Goal: Task Accomplishment & Management: Complete application form

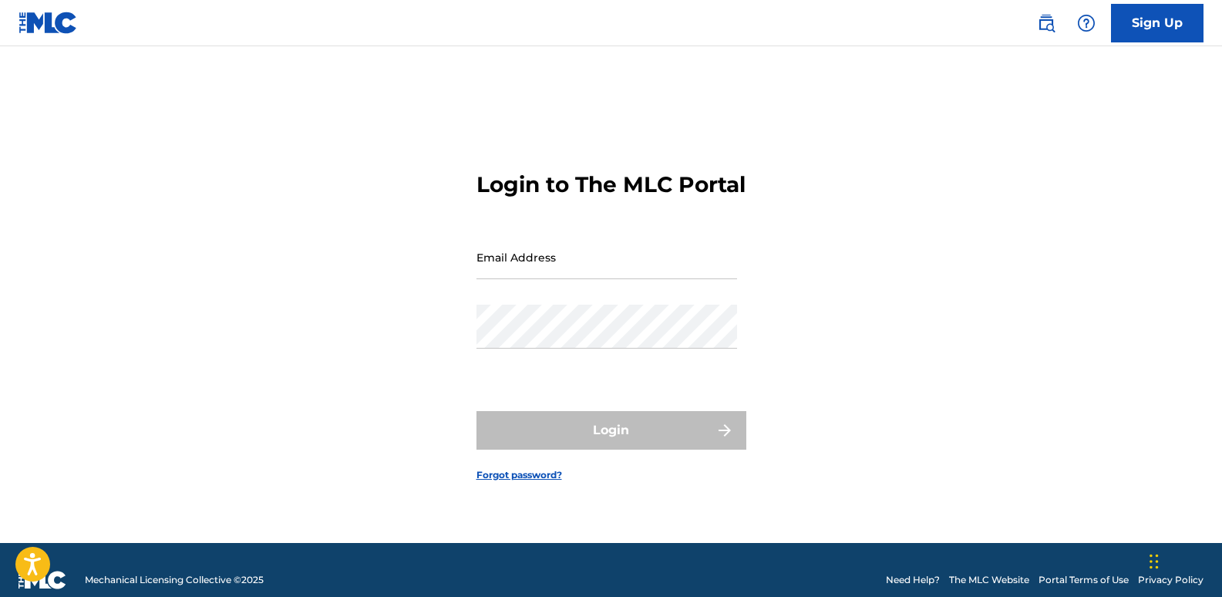
type input "[EMAIL_ADDRESS][DOMAIN_NAME]"
click at [629, 442] on div "Login" at bounding box center [611, 430] width 270 height 39
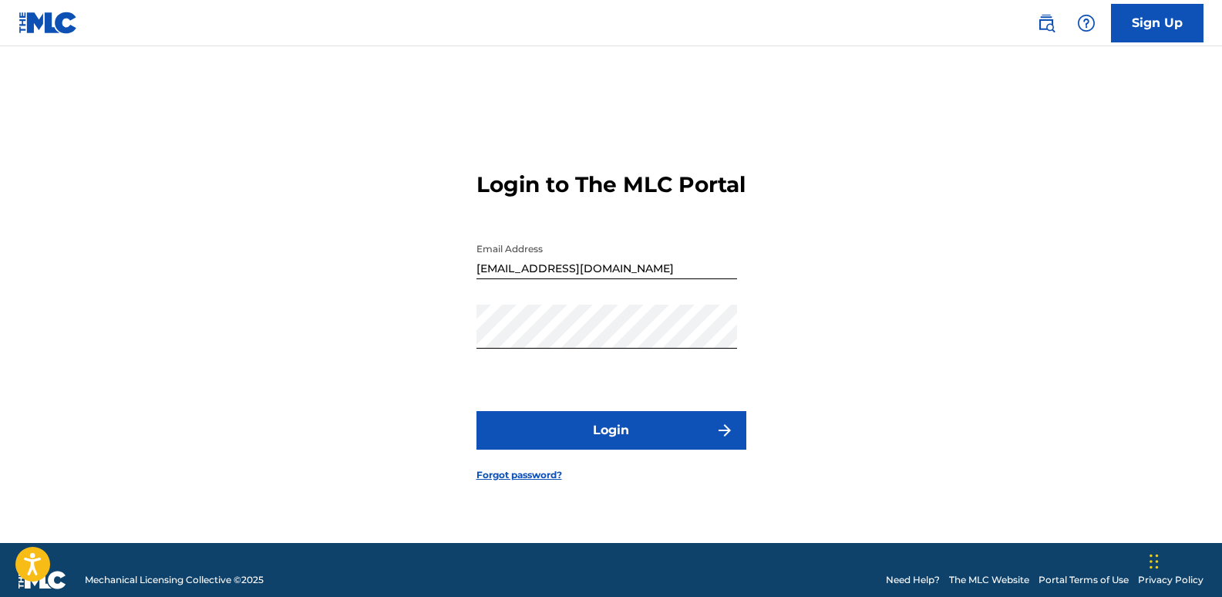
click at [629, 442] on button "Login" at bounding box center [611, 430] width 270 height 39
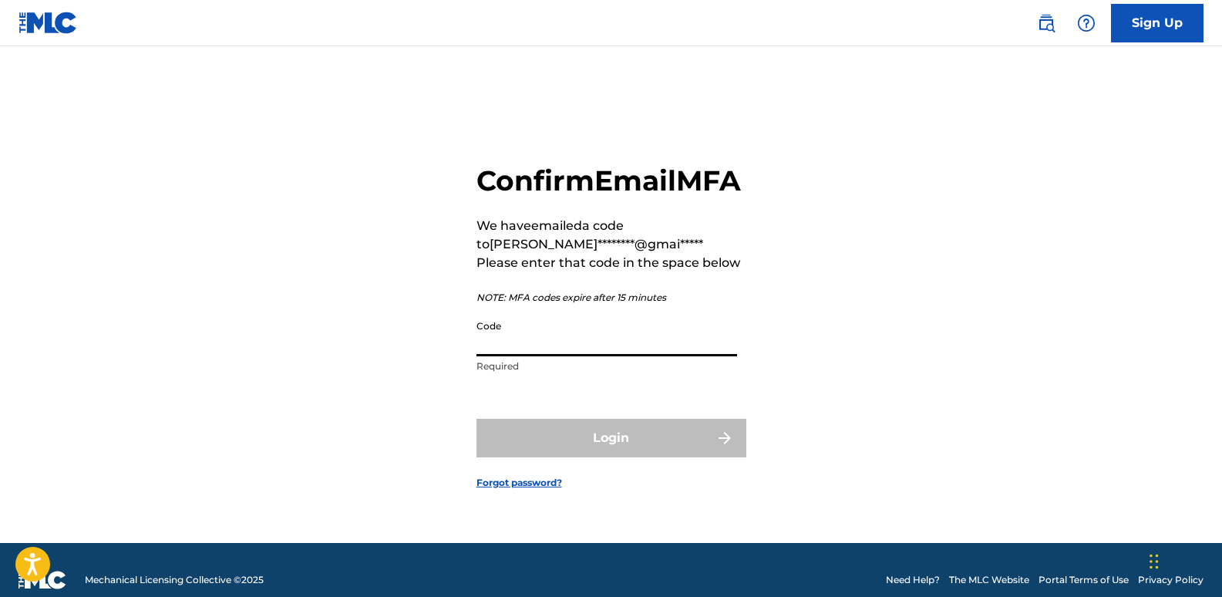
click at [528, 354] on input "Code" at bounding box center [606, 334] width 261 height 44
paste input "063636"
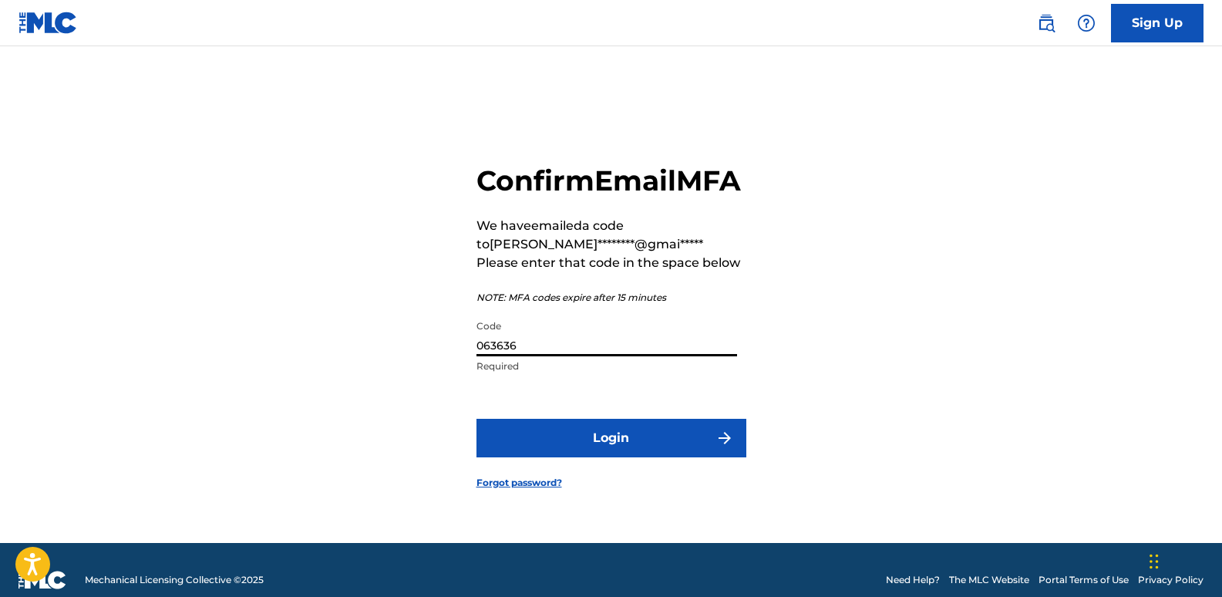
type input "063636"
click at [627, 452] on button "Login" at bounding box center [611, 438] width 270 height 39
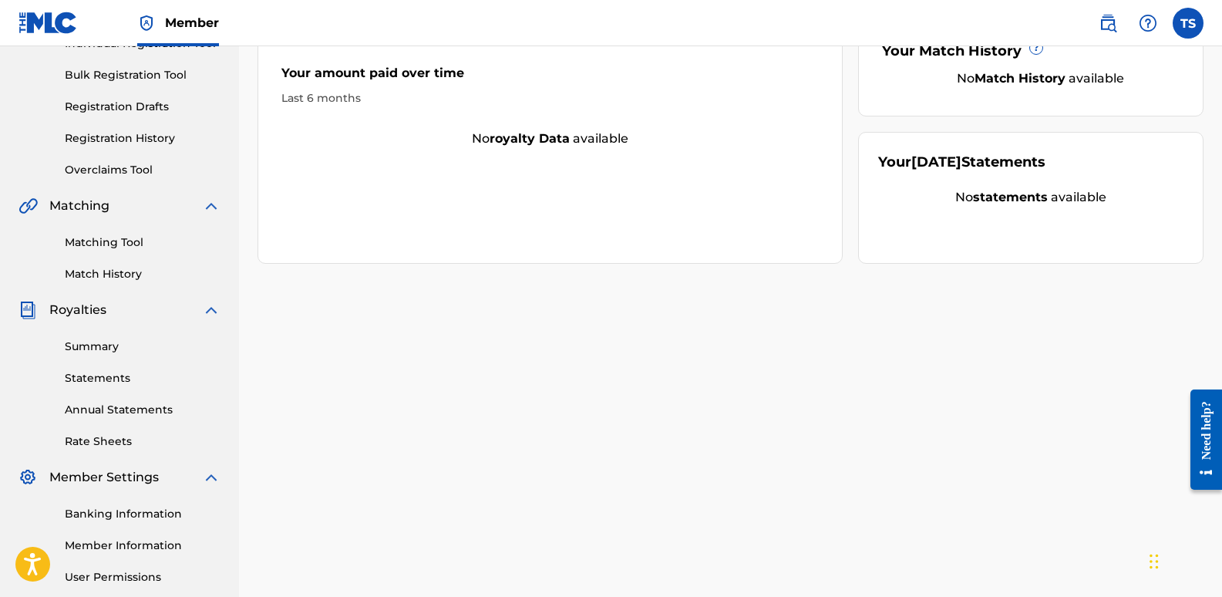
scroll to position [217, 0]
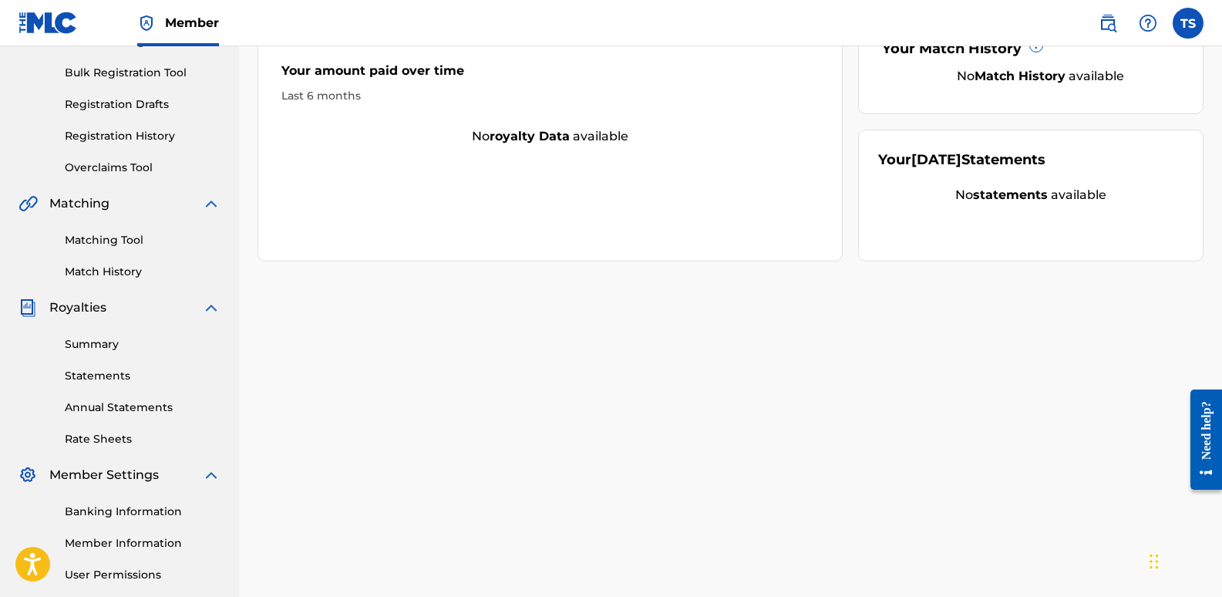
click at [112, 505] on link "Banking Information" at bounding box center [143, 511] width 156 height 16
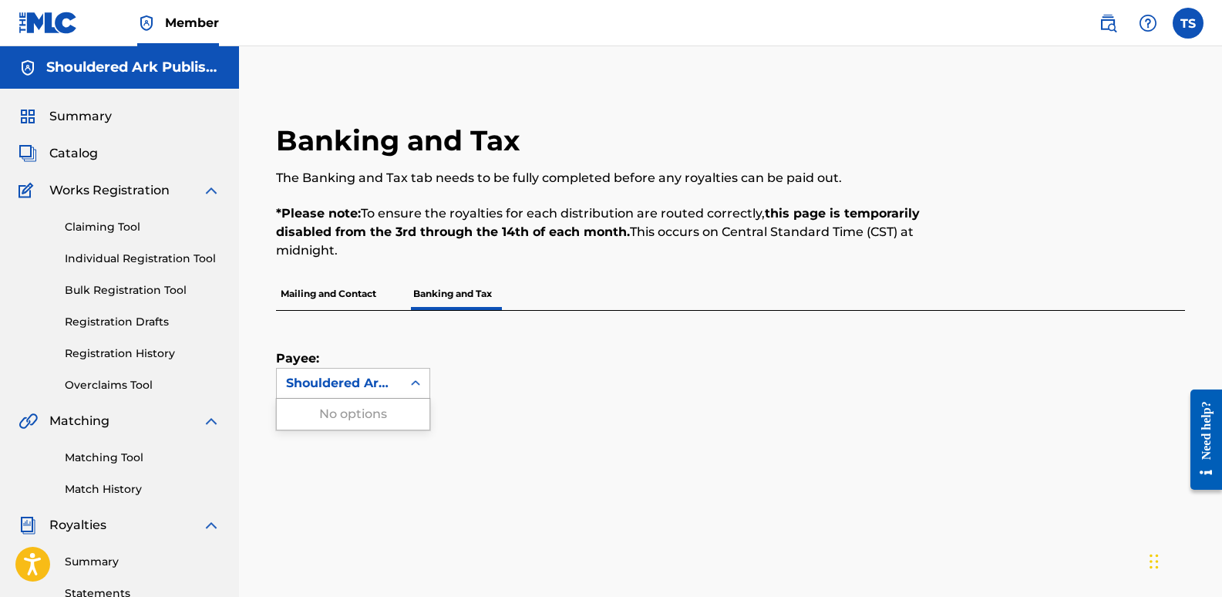
click at [415, 383] on icon at bounding box center [415, 382] width 15 height 15
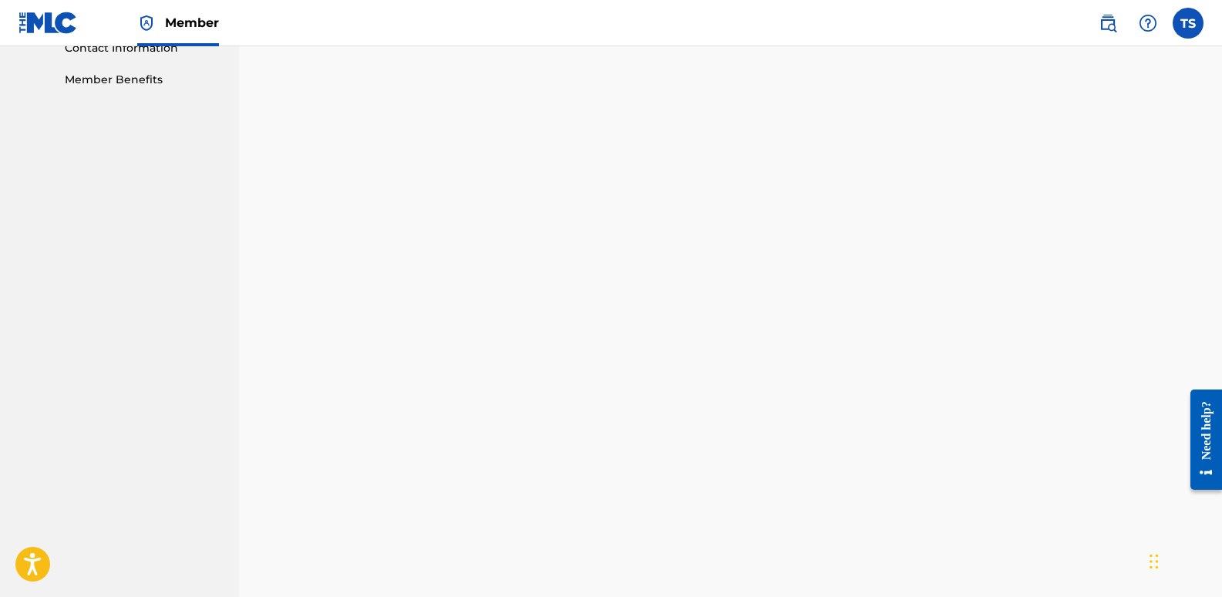
scroll to position [792, 0]
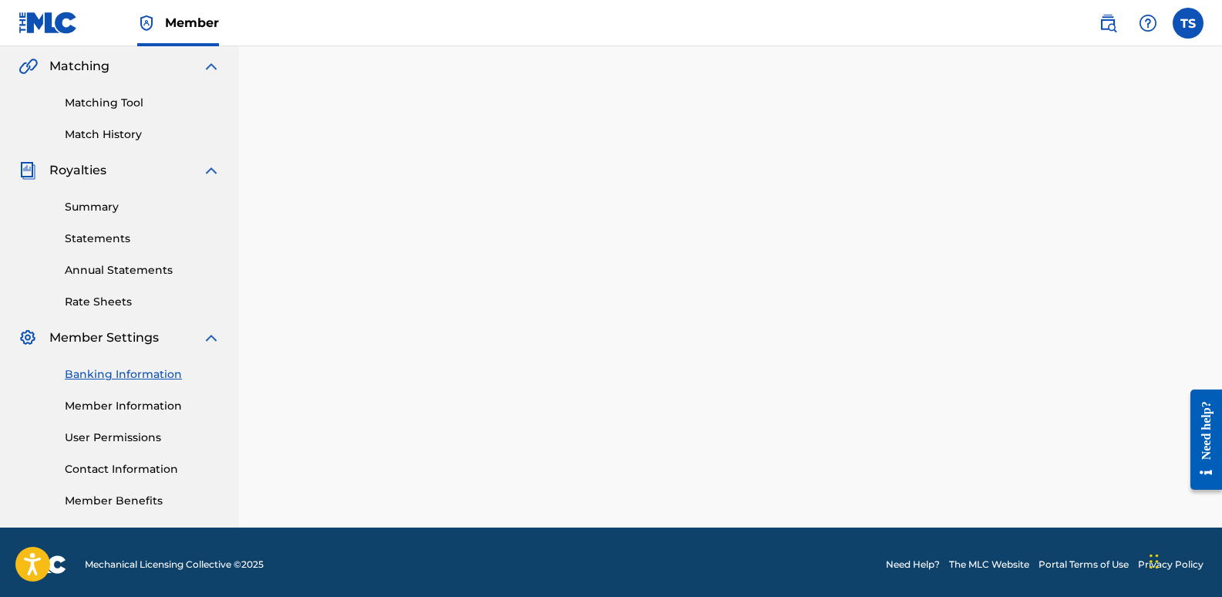
scroll to position [359, 0]
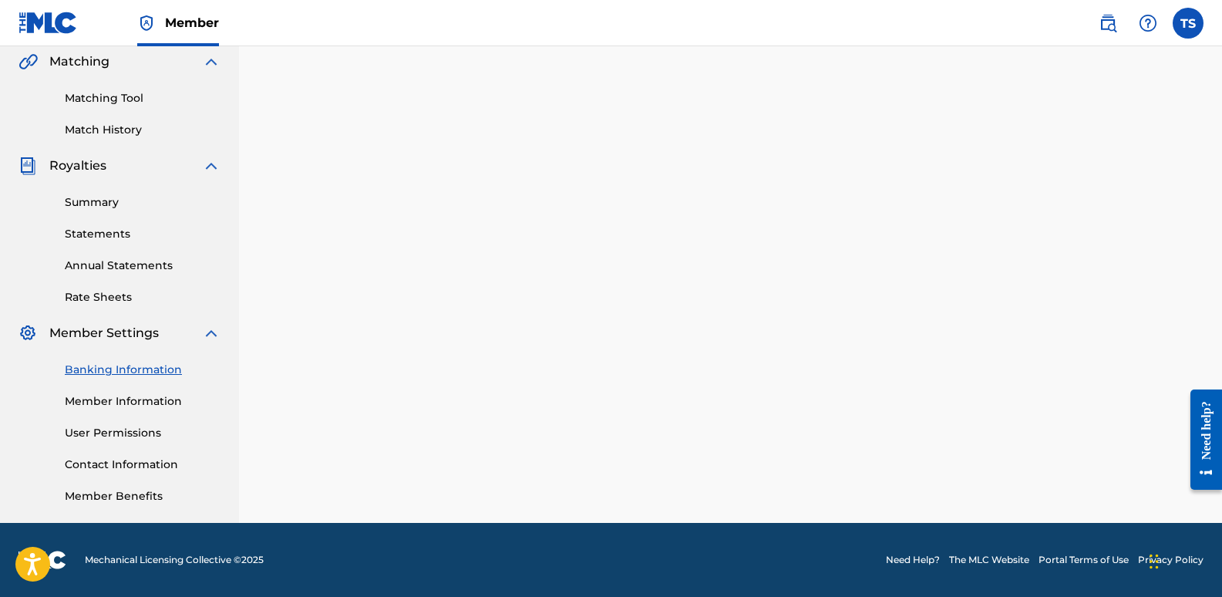
click at [160, 400] on link "Member Information" at bounding box center [143, 401] width 156 height 16
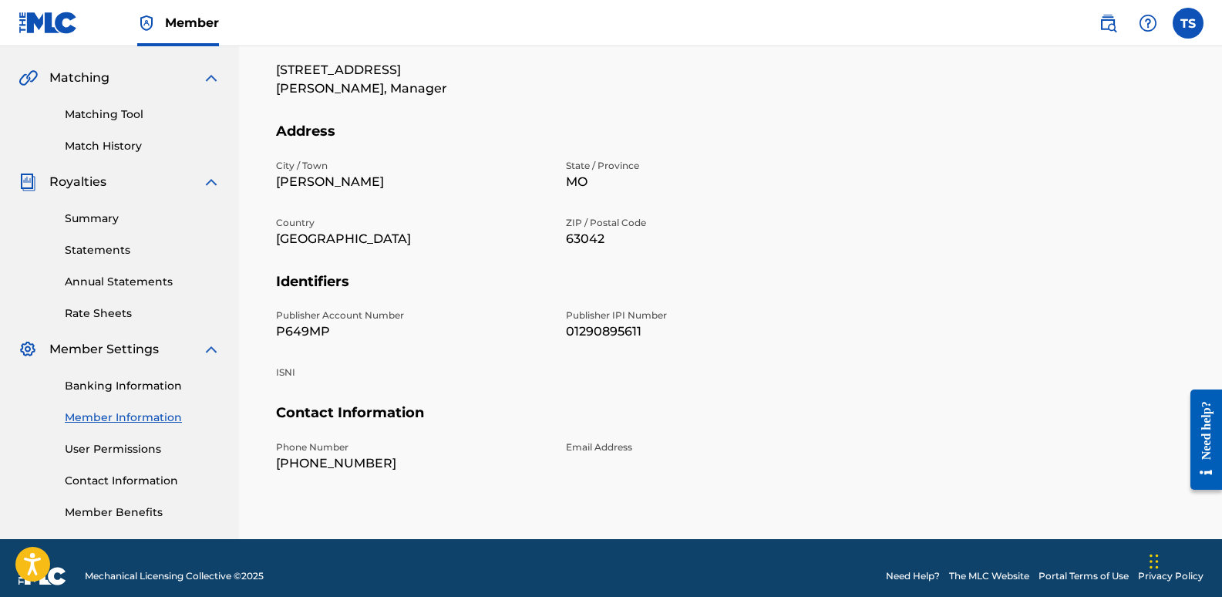
scroll to position [345, 0]
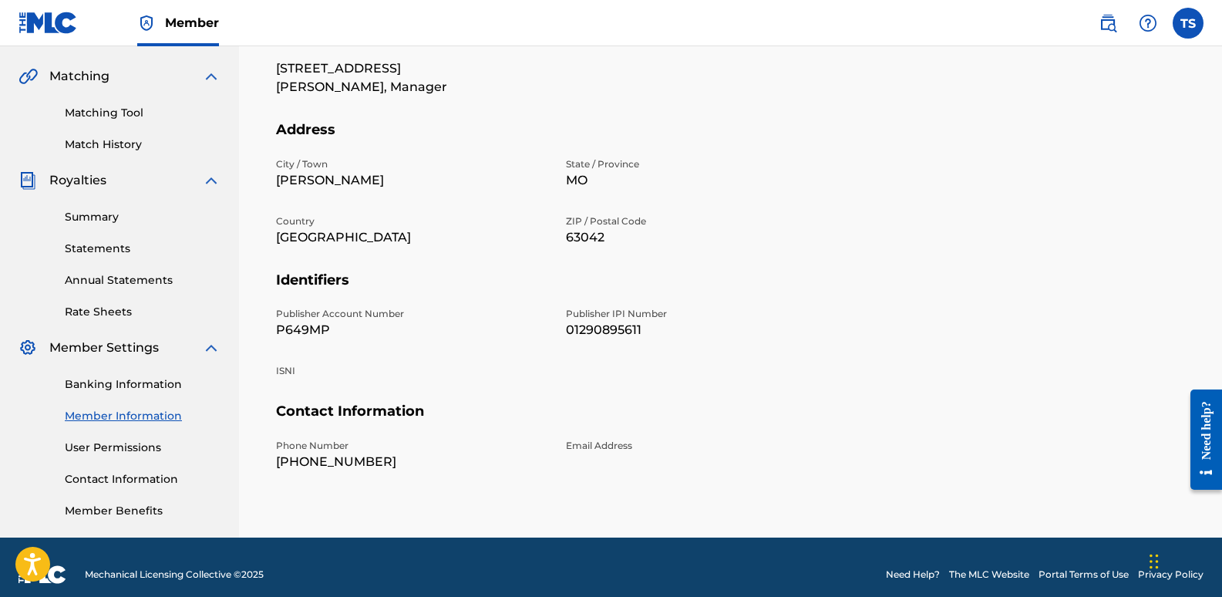
click at [117, 481] on link "Contact Information" at bounding box center [143, 479] width 156 height 16
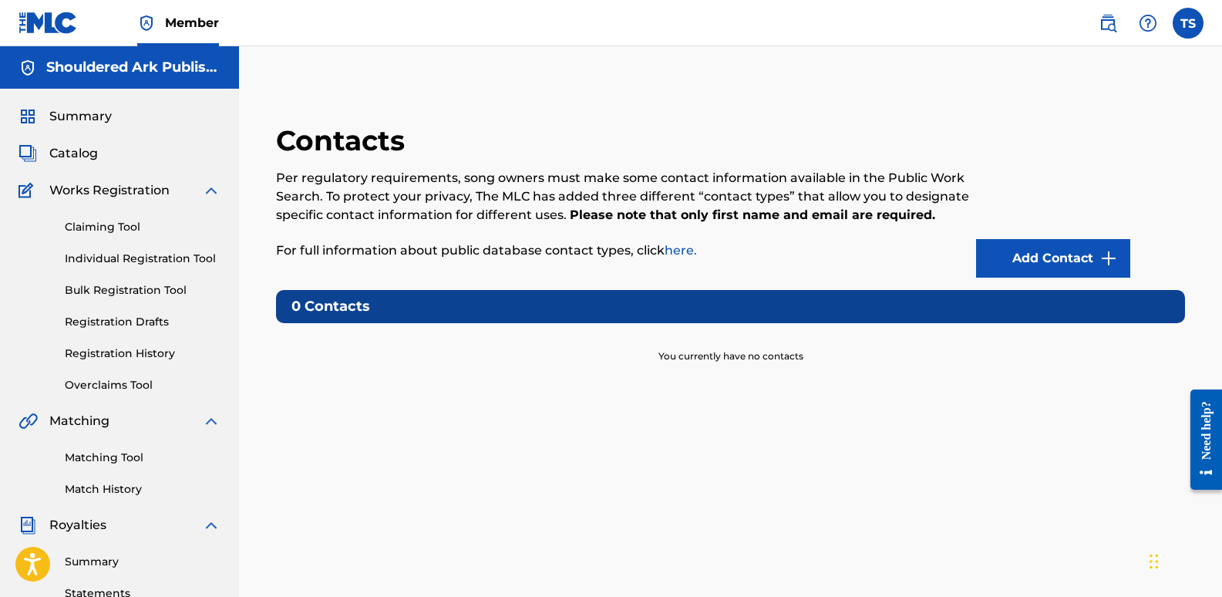
click at [1027, 253] on link "Add Contact" at bounding box center [1053, 258] width 154 height 39
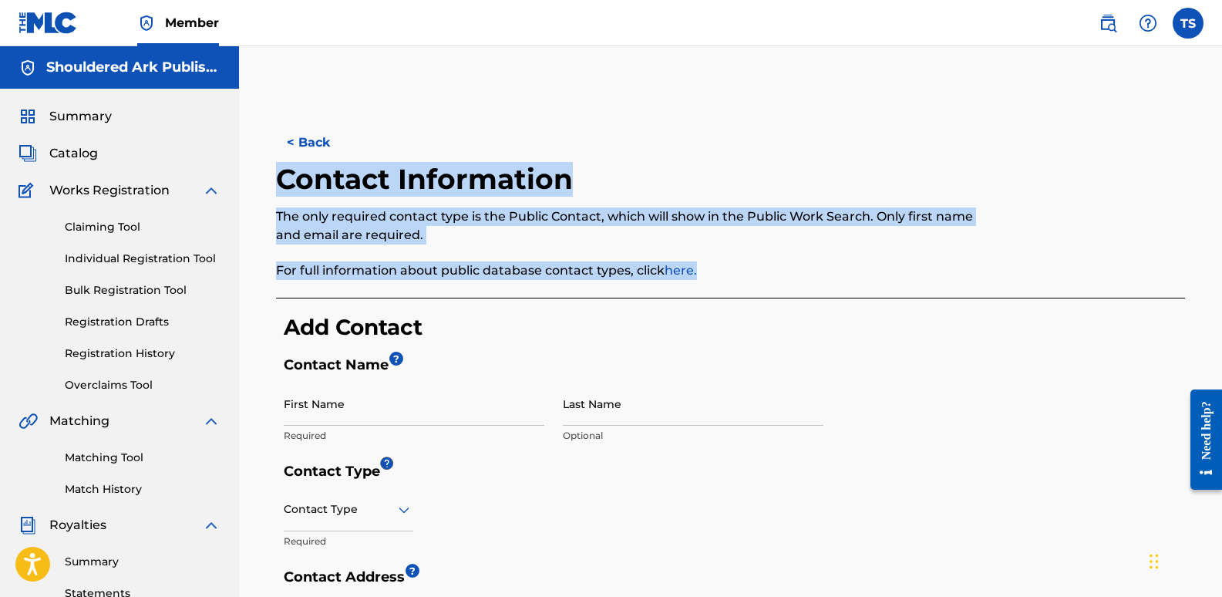
drag, startPoint x: 1221, startPoint y: 251, endPoint x: 1221, endPoint y: 152, distance: 99.4
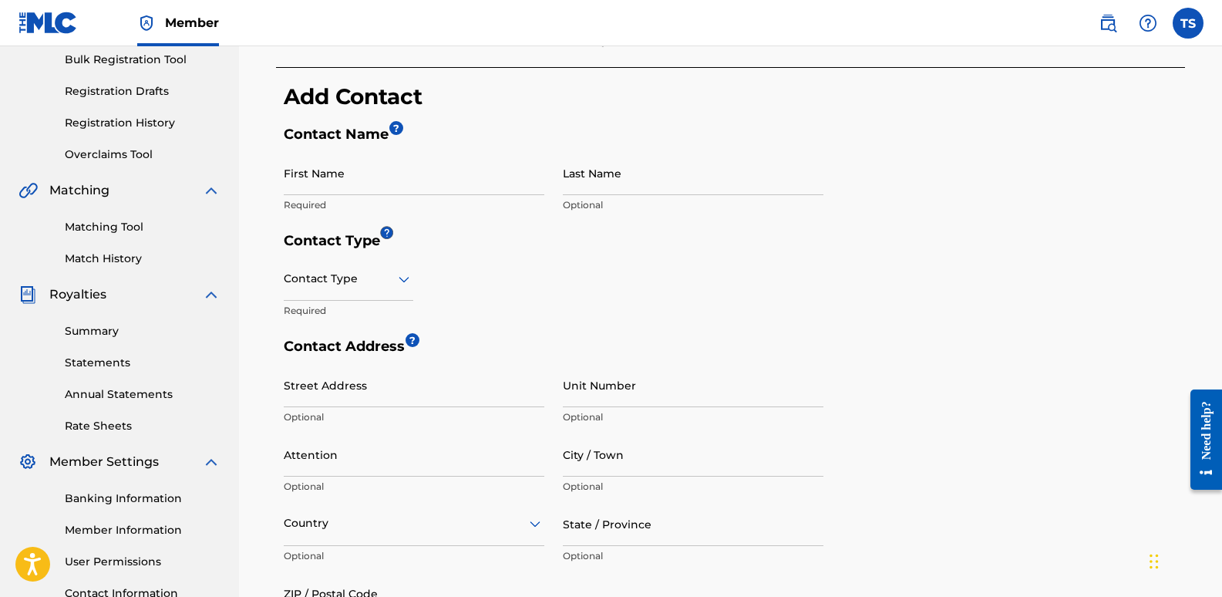
scroll to position [233, 0]
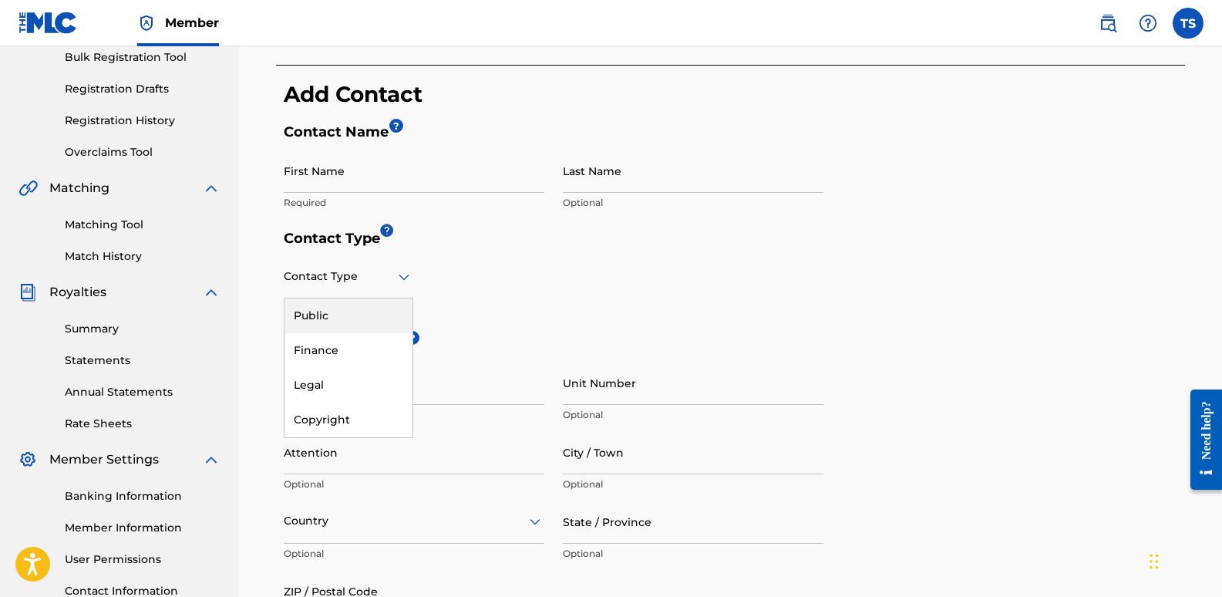
click at [405, 276] on icon at bounding box center [404, 276] width 18 height 18
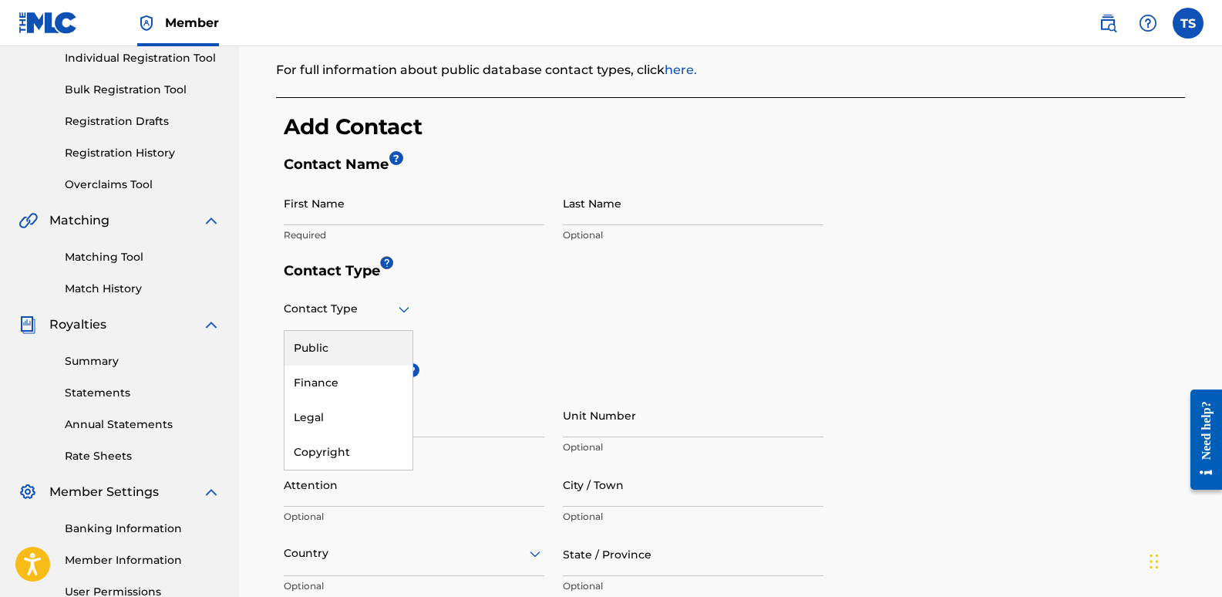
scroll to position [177, 0]
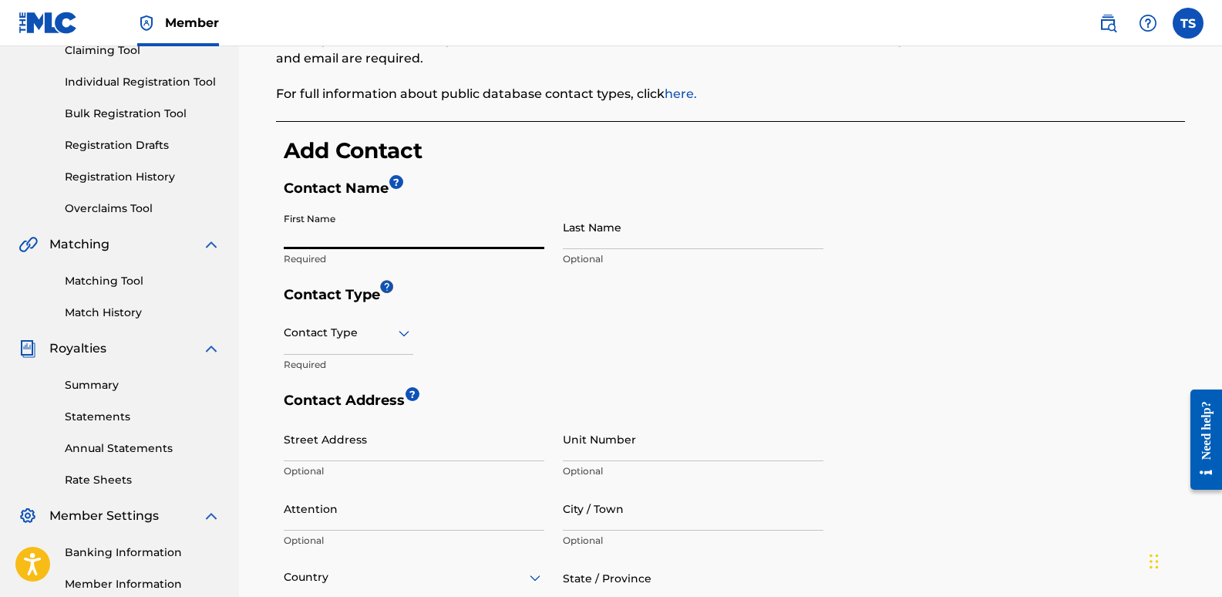
click at [308, 224] on input "First Name" at bounding box center [414, 227] width 261 height 44
type input "Shouldered"
type input "Productions LLC, [PERSON_NAME], Manager"
type input "[PERSON_NAME]"
type input "[GEOGRAPHIC_DATA]"
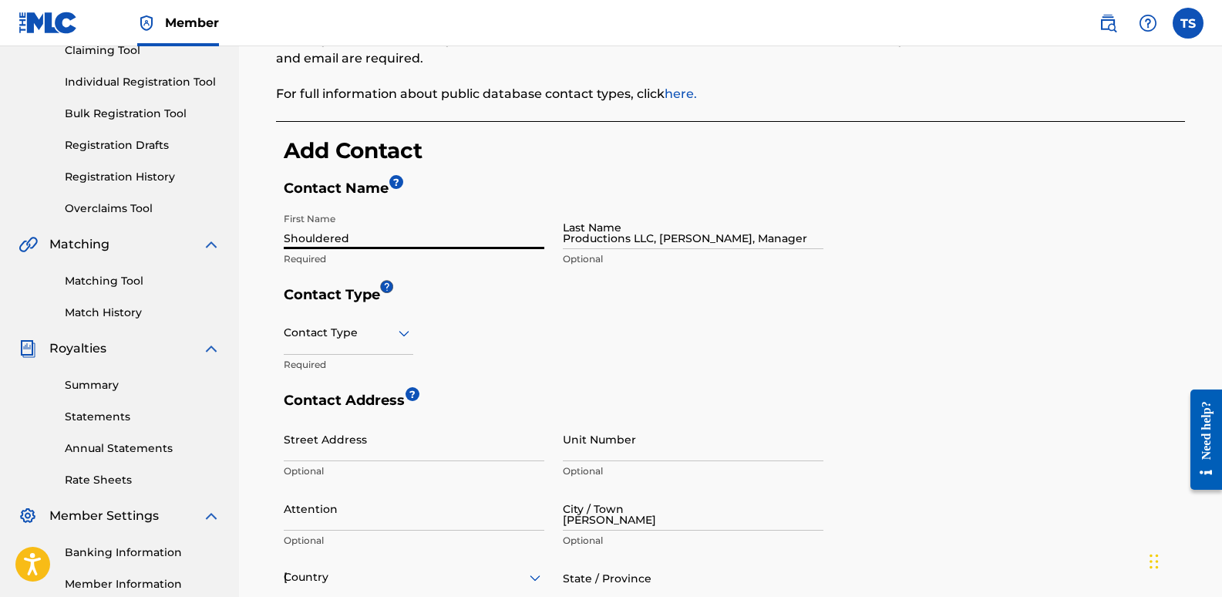
type input "[US_STATE]"
type input "63042"
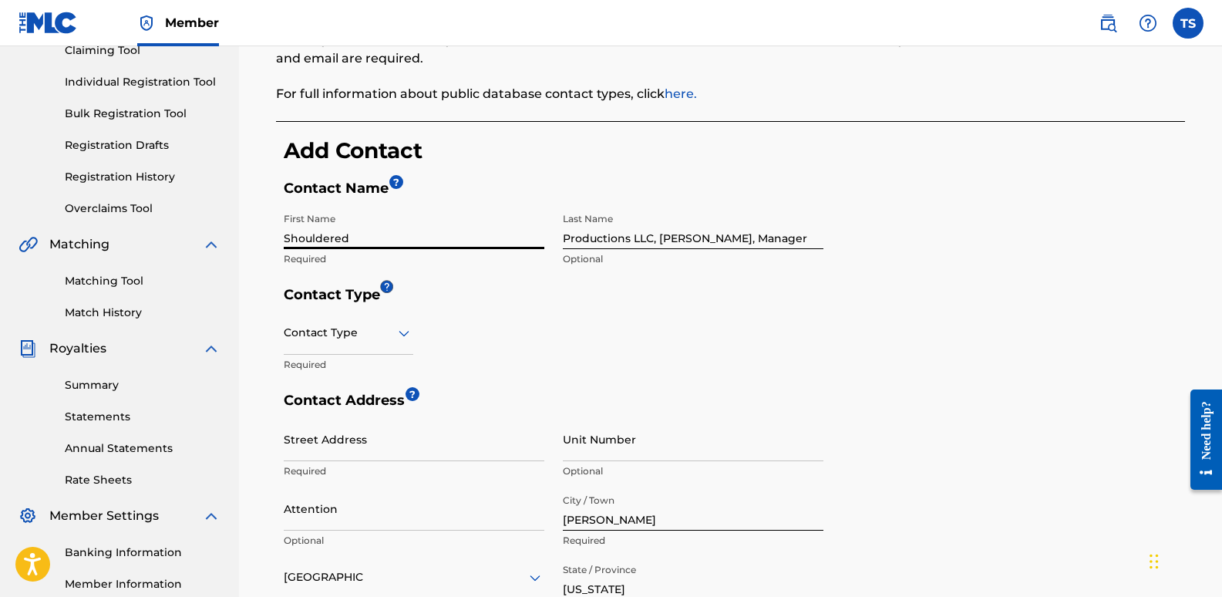
scroll to position [215, 0]
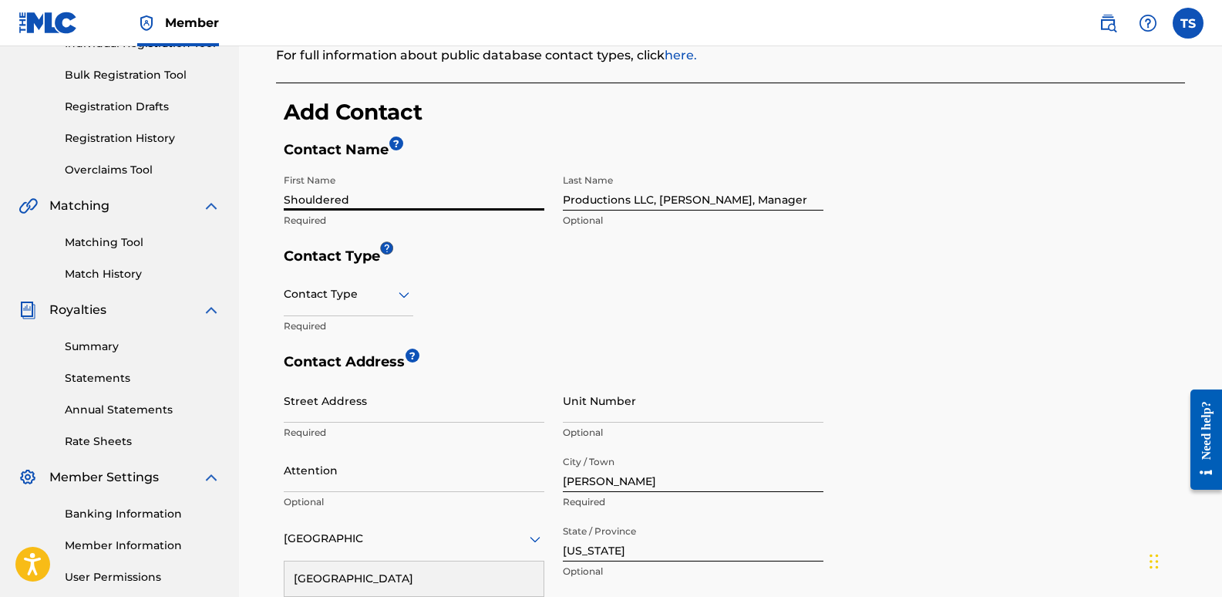
type input "SHOULDERED ARK PRODUCTIONS, [PERSON_NAME]"
type input "[STREET_ADDRESS]"
type input "1"
type input "314"
type input "6855395"
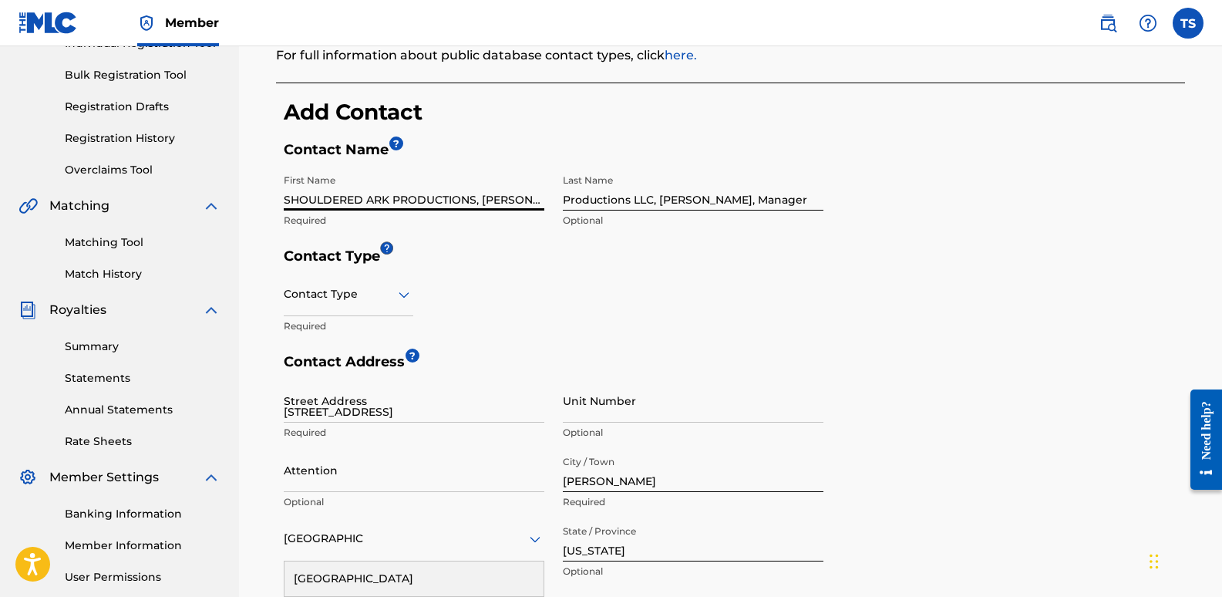
type input "[EMAIL_ADDRESS][DOMAIN_NAME]"
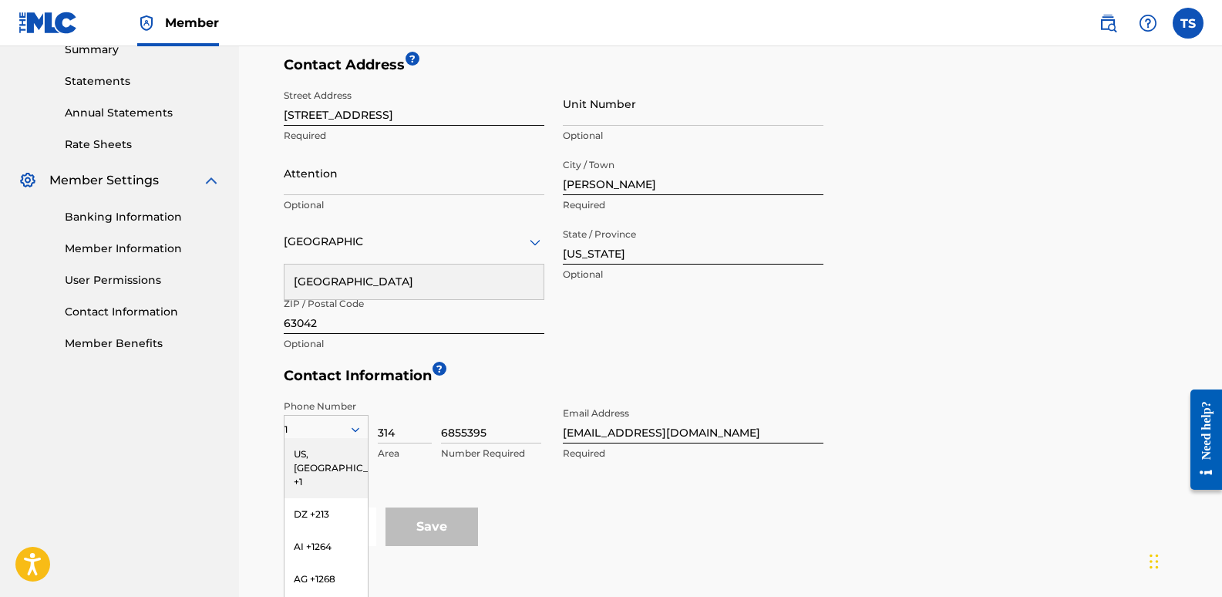
scroll to position [509, 0]
drag, startPoint x: 1207, startPoint y: 299, endPoint x: 1226, endPoint y: 303, distance: 18.9
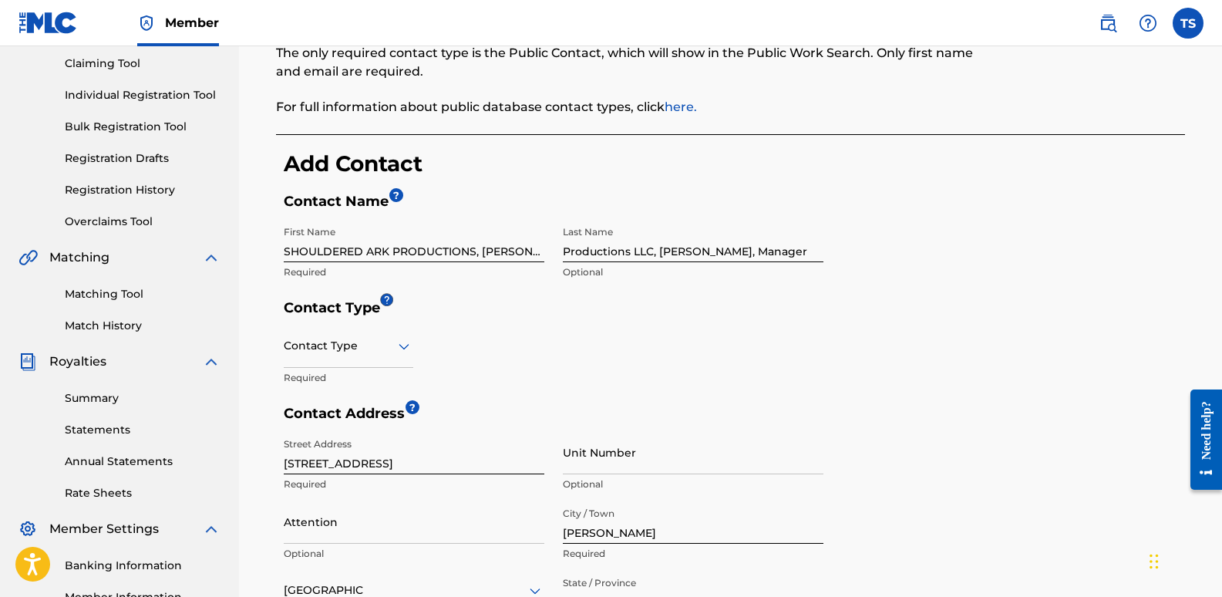
scroll to position [136, 0]
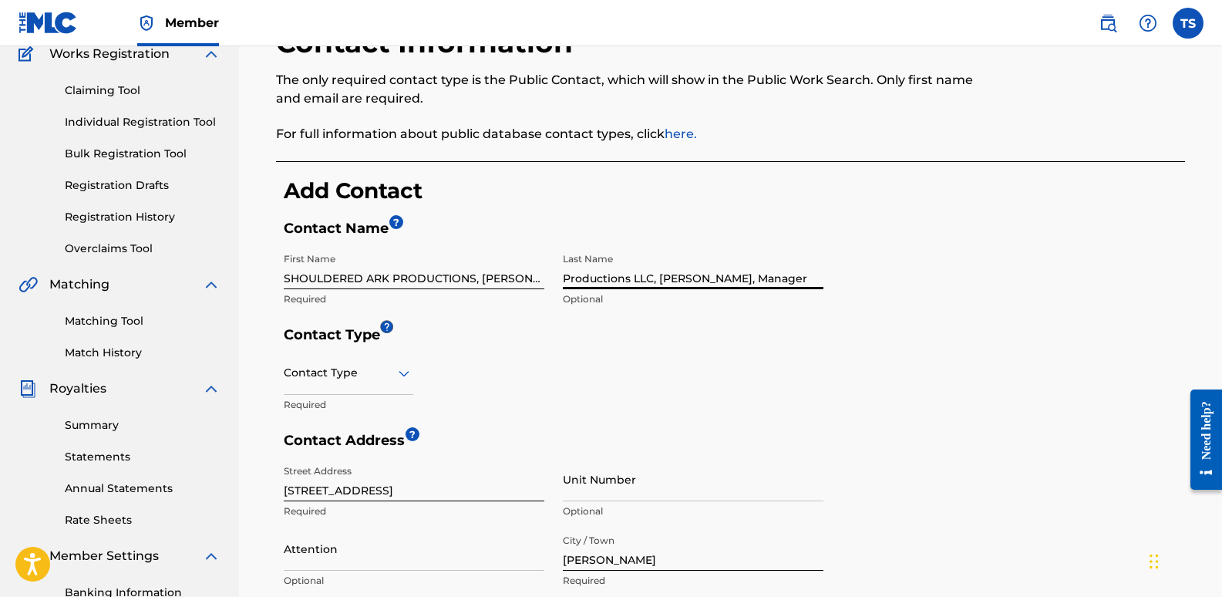
click at [793, 264] on input "Productions LLC, [PERSON_NAME], Manager" at bounding box center [693, 267] width 261 height 44
type input "P"
click at [536, 267] on input "SHOULDERED ARK PRODUCTIONS, [PERSON_NAME]" at bounding box center [414, 267] width 261 height 44
type input "SHOULDERED ARK PRODUCTIONS, LLC"
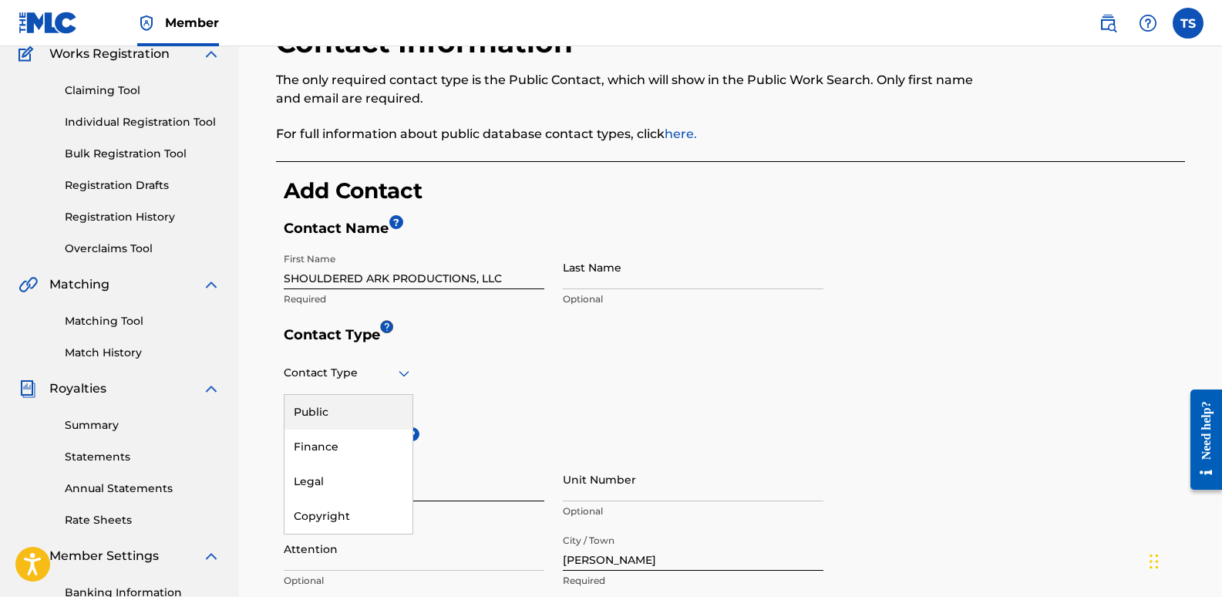
click at [405, 372] on icon at bounding box center [404, 373] width 18 height 18
click at [392, 400] on div "Public" at bounding box center [348, 412] width 128 height 35
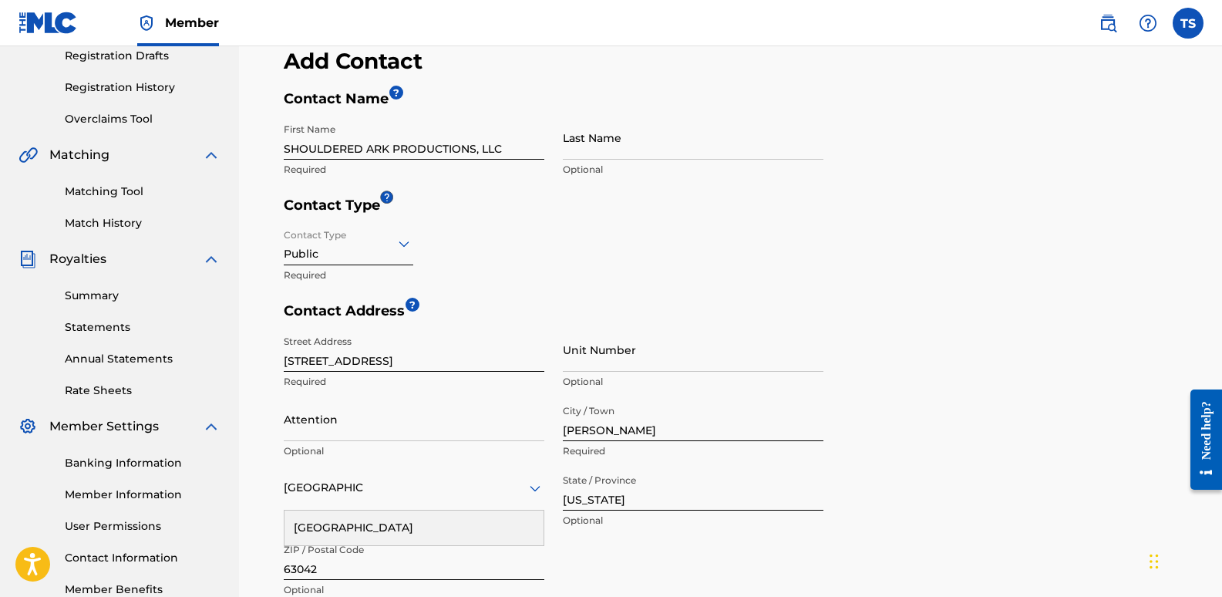
scroll to position [267, 0]
click at [395, 412] on input "Attention" at bounding box center [414, 418] width 261 height 44
type input "[PERSON_NAME], Manager"
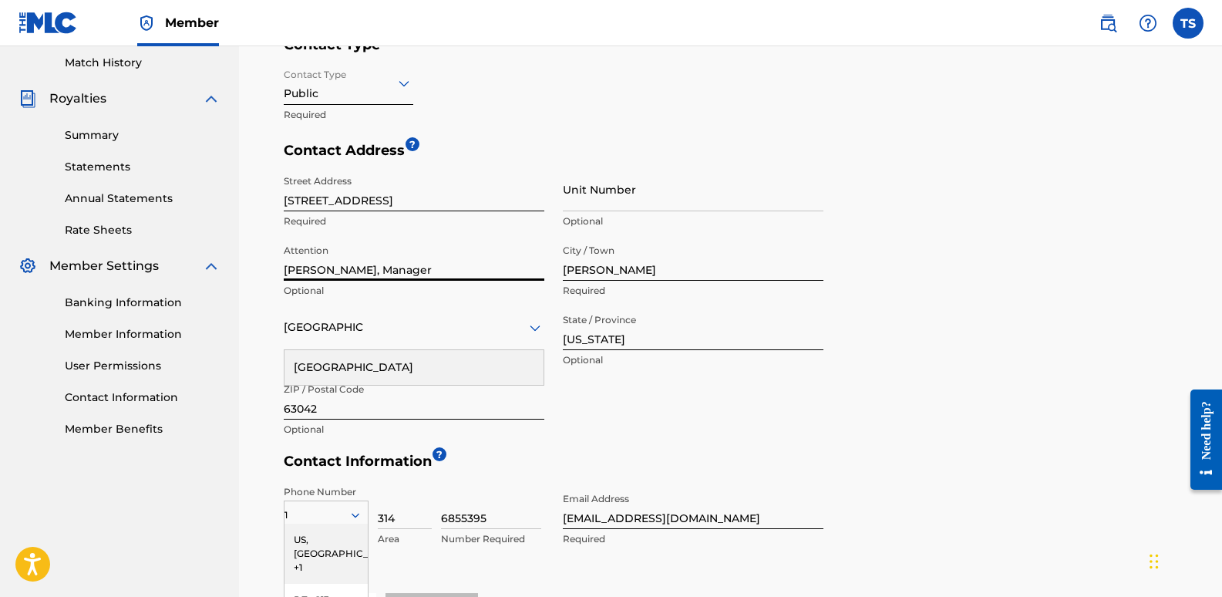
scroll to position [428, 0]
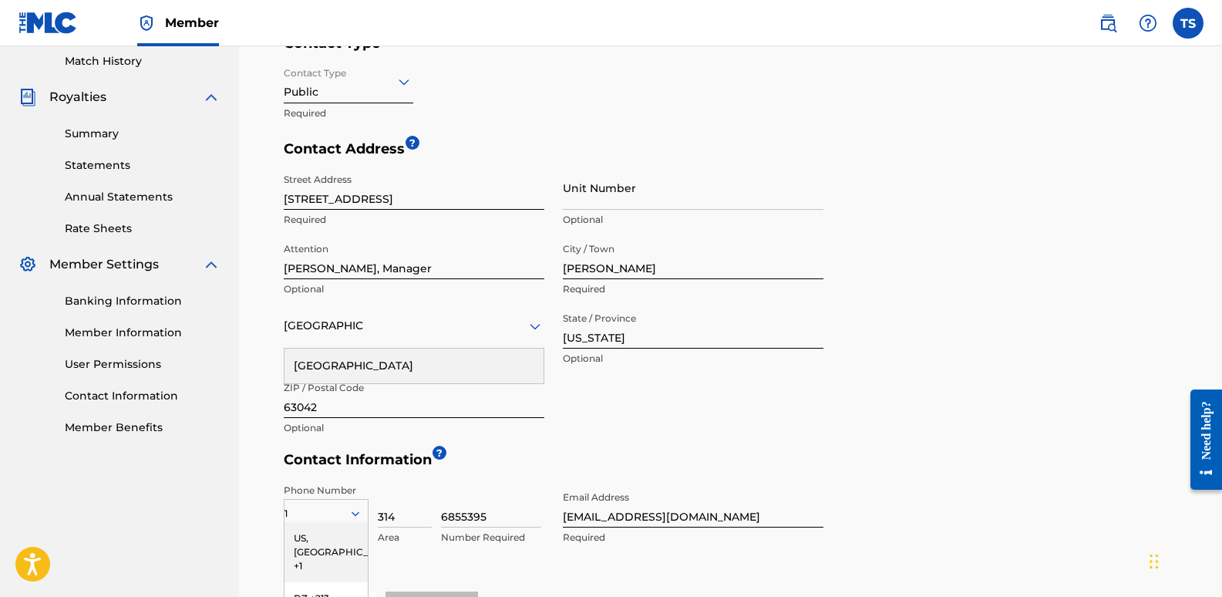
click at [373, 368] on div "[GEOGRAPHIC_DATA]" at bounding box center [413, 365] width 259 height 35
click at [324, 531] on div "US, [GEOGRAPHIC_DATA] +1" at bounding box center [325, 552] width 83 height 60
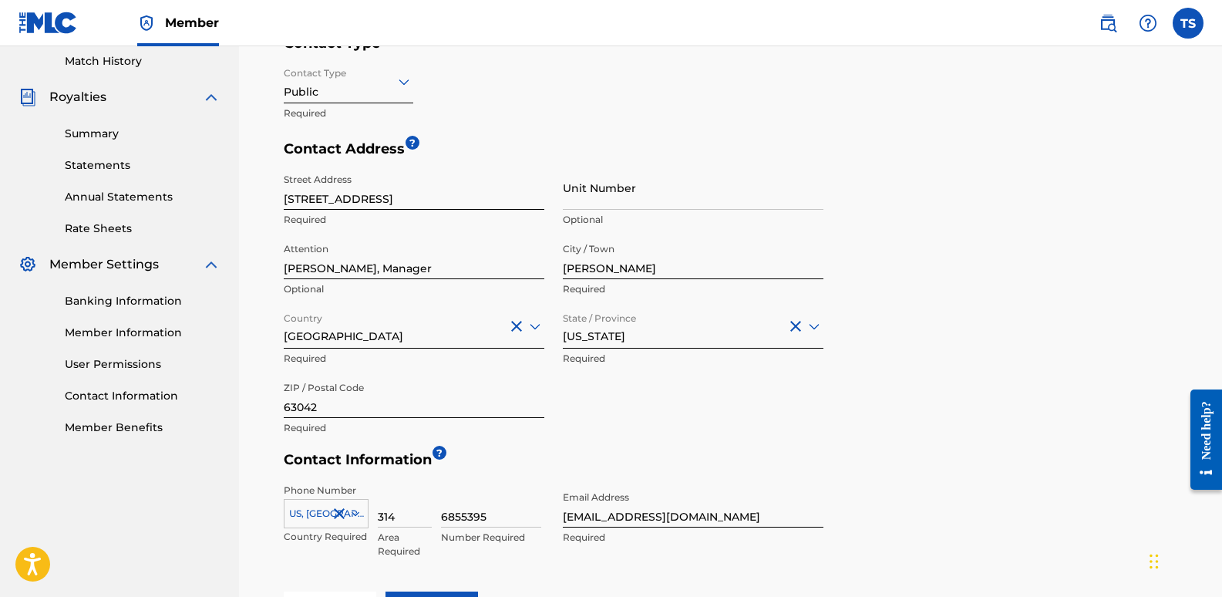
click at [510, 516] on input "6855395" at bounding box center [491, 505] width 100 height 44
click at [395, 521] on input "314" at bounding box center [405, 505] width 54 height 44
type input "3"
type input "800"
click at [489, 517] on input "6855395" at bounding box center [491, 505] width 100 height 44
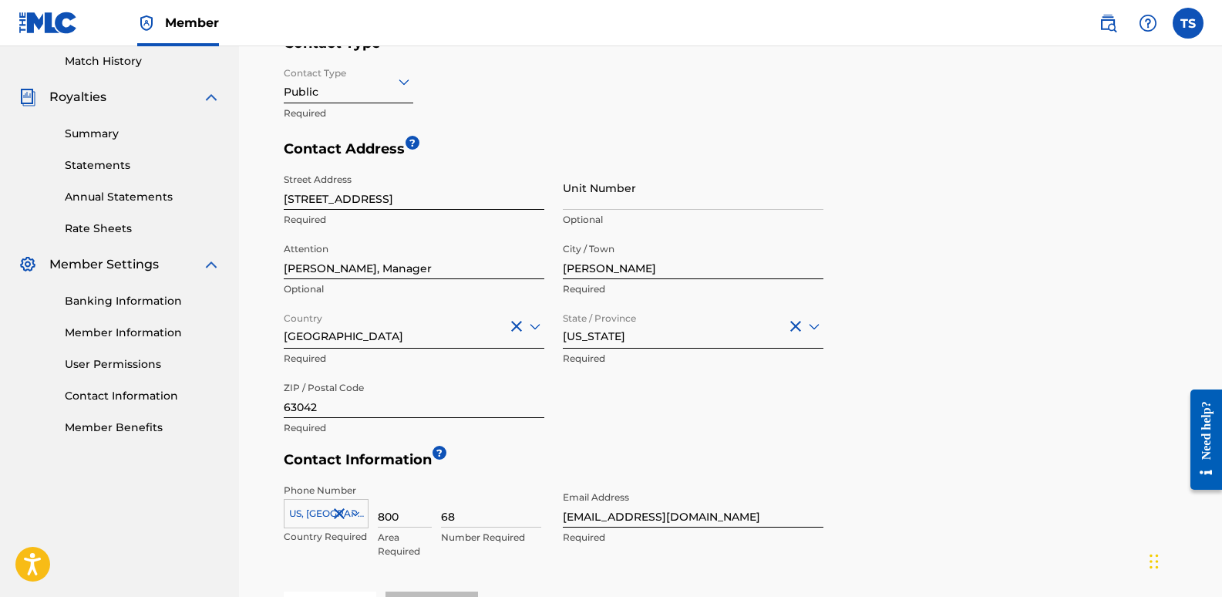
type input "6"
type input "6221275"
type input "[PERSON_NAME]"
type input "[GEOGRAPHIC_DATA]"
type input "MO"
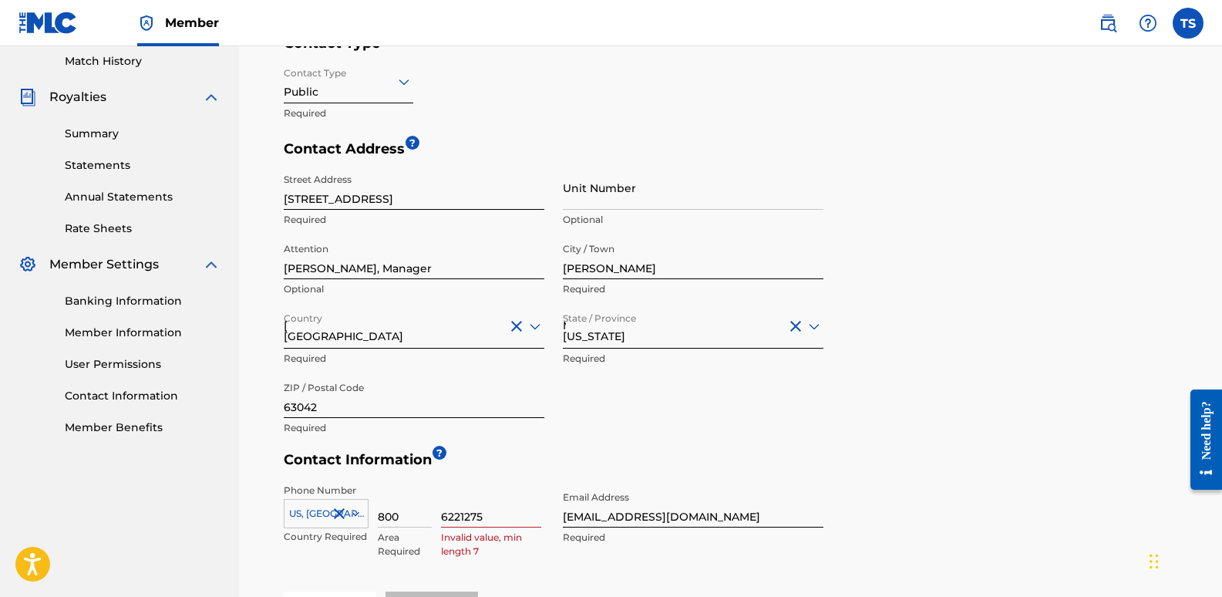
type input "1"
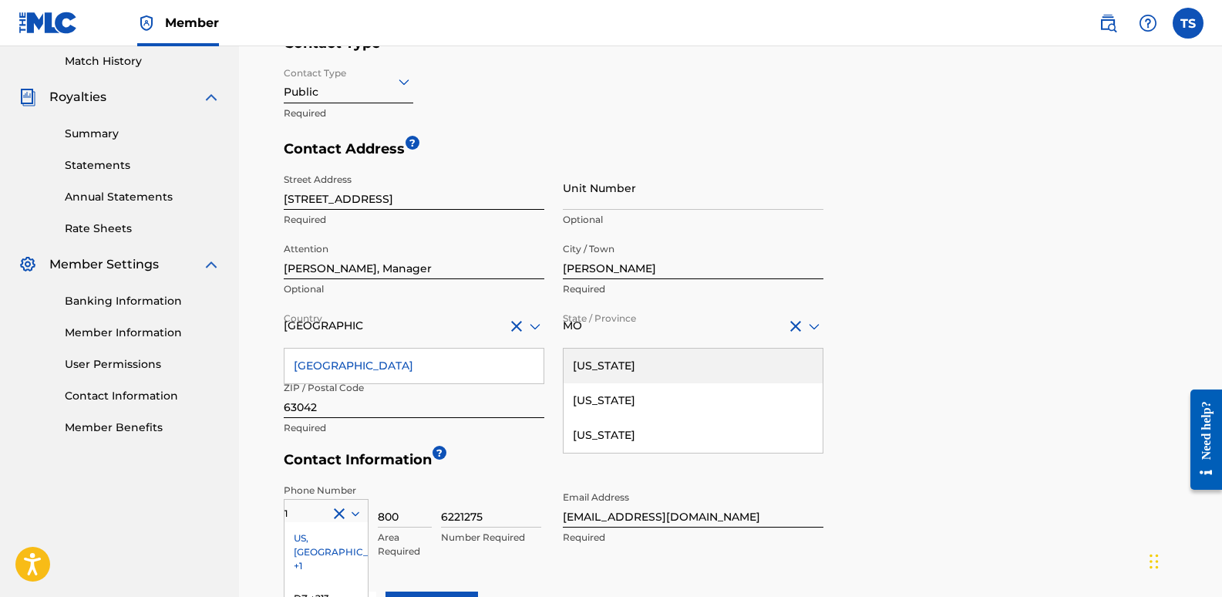
scroll to position [585, 0]
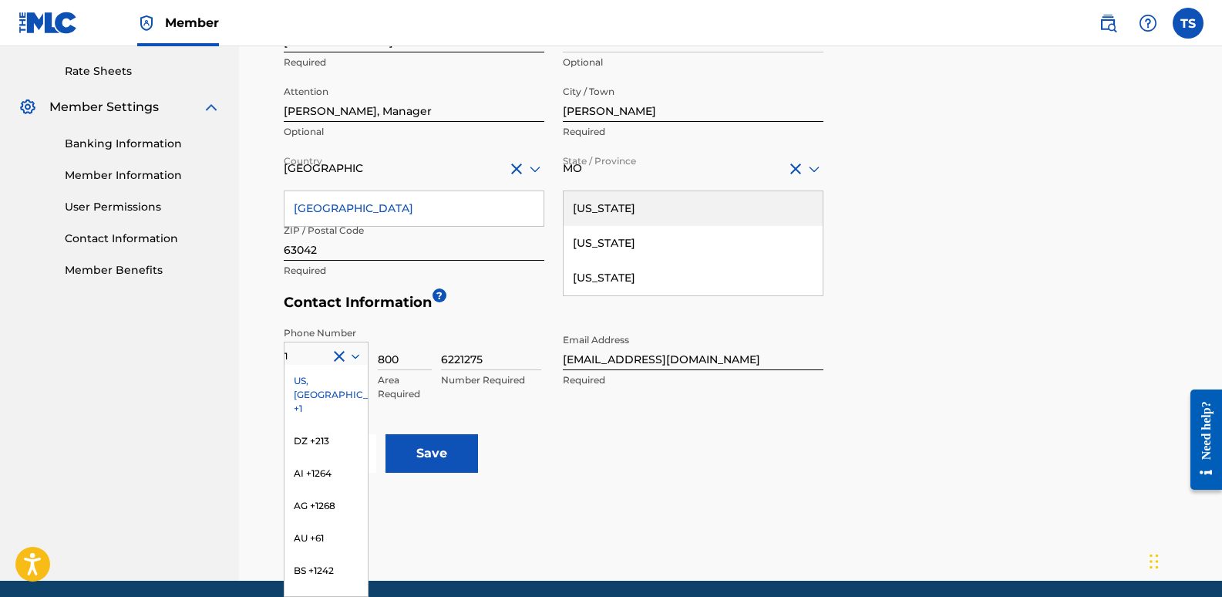
click at [307, 381] on div "US, [GEOGRAPHIC_DATA] +1" at bounding box center [325, 395] width 83 height 60
click at [590, 170] on div "MO" at bounding box center [693, 168] width 261 height 19
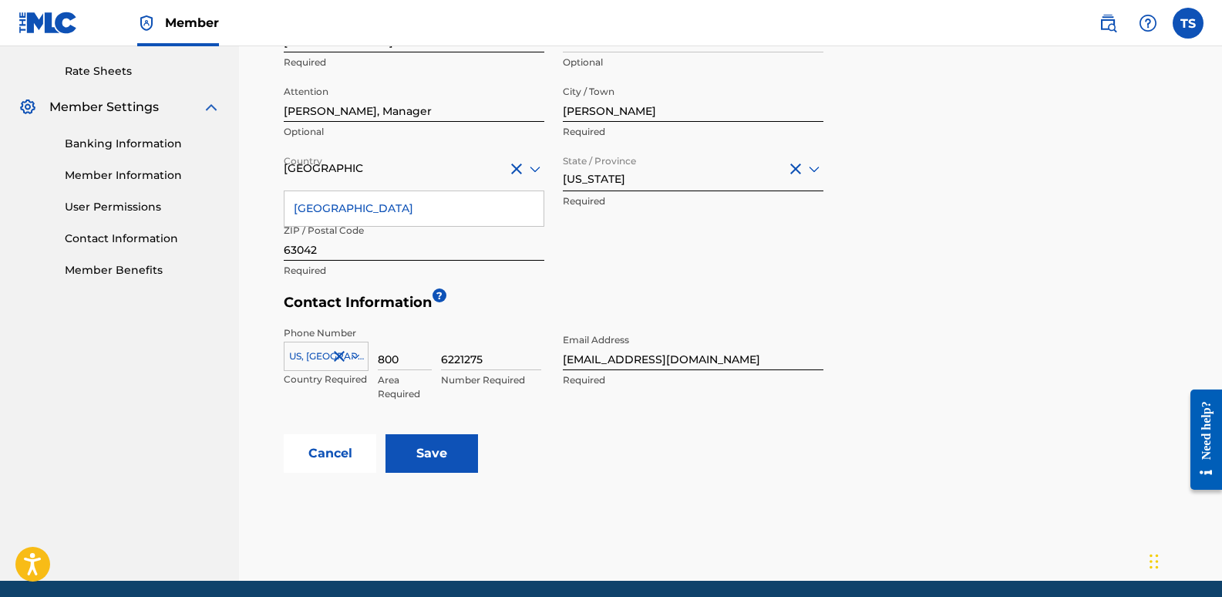
click at [813, 169] on icon at bounding box center [814, 169] width 11 height 6
click at [524, 204] on div "[GEOGRAPHIC_DATA]" at bounding box center [413, 208] width 259 height 35
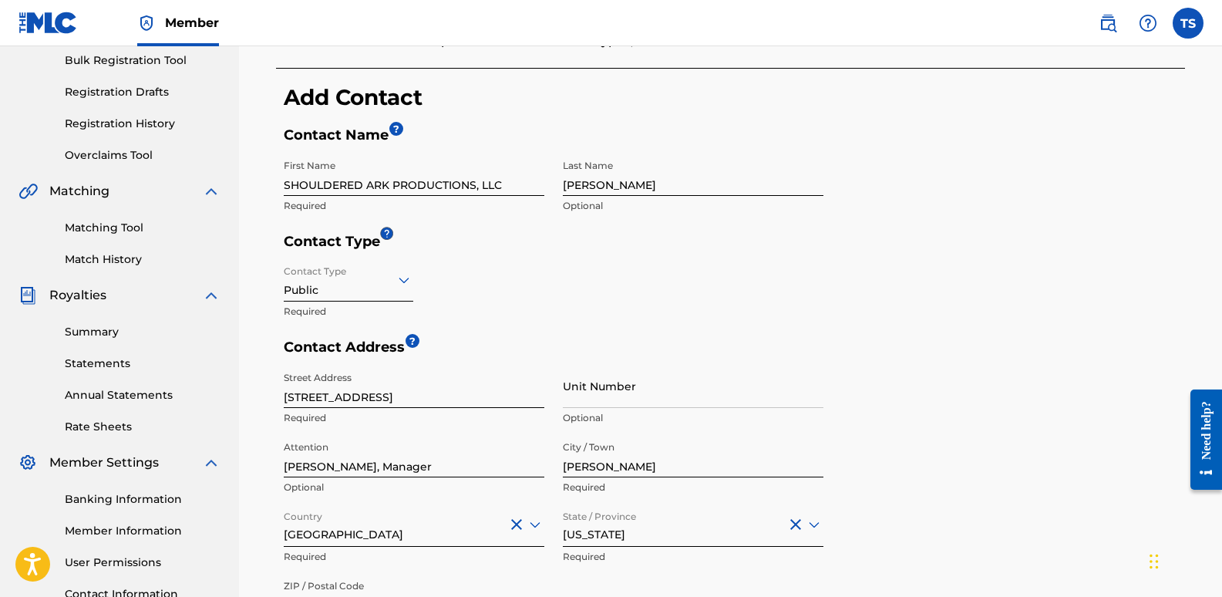
scroll to position [239, 0]
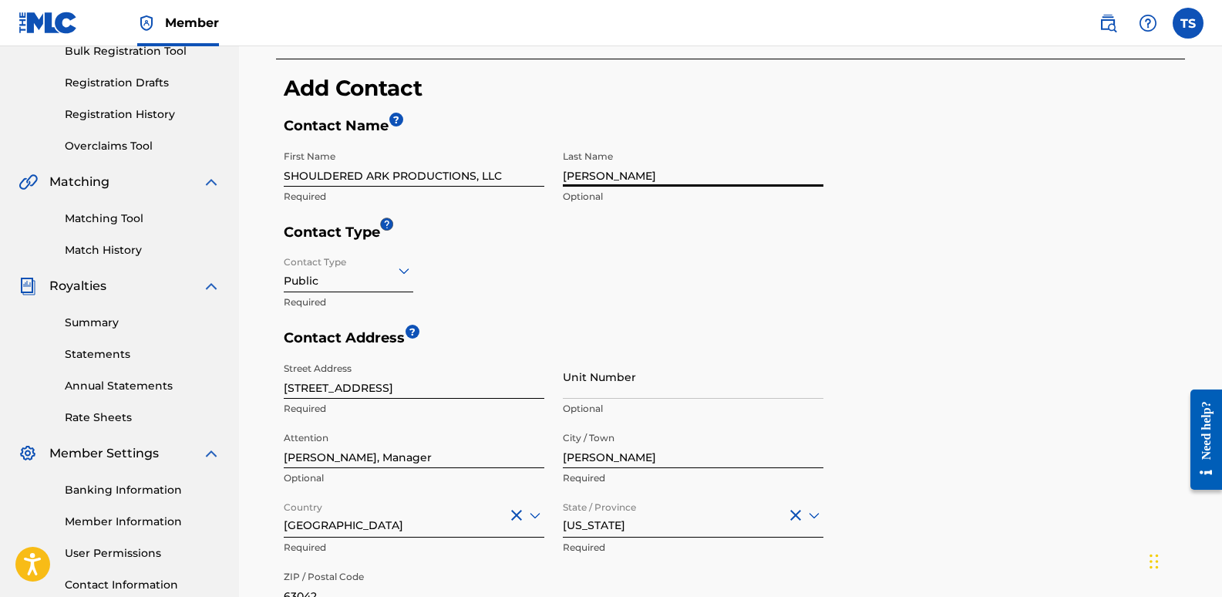
click at [624, 173] on input "[PERSON_NAME]" at bounding box center [693, 165] width 261 height 44
type input "S"
click at [795, 280] on div "Contact Type Public Required" at bounding box center [554, 288] width 540 height 81
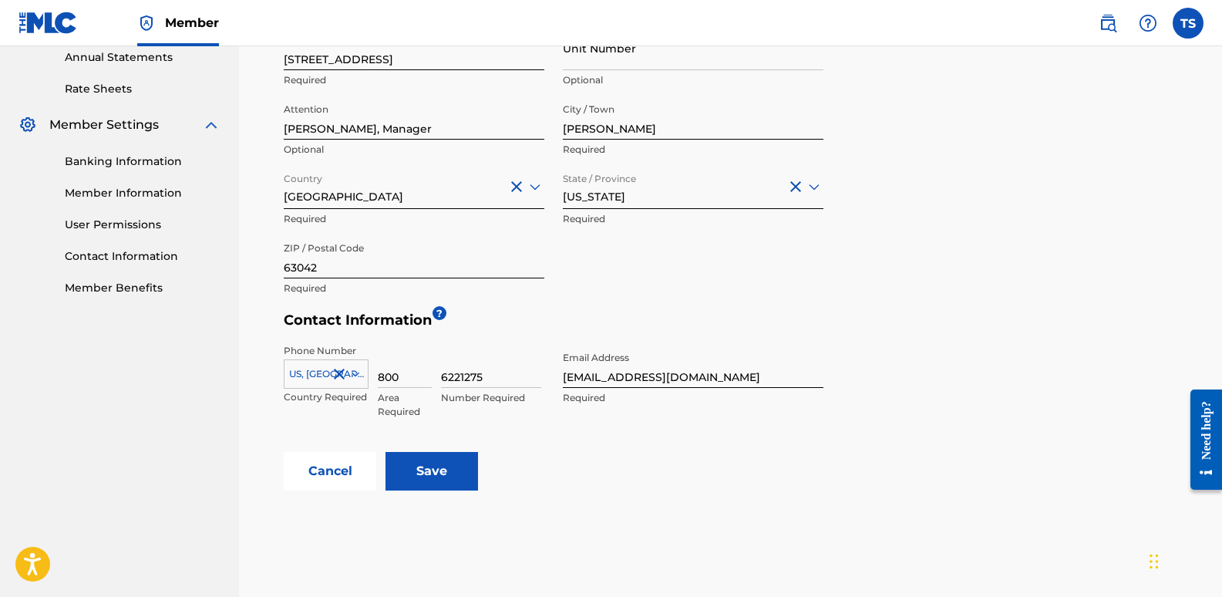
scroll to position [569, 0]
click at [461, 472] on input "Save" at bounding box center [431, 469] width 92 height 39
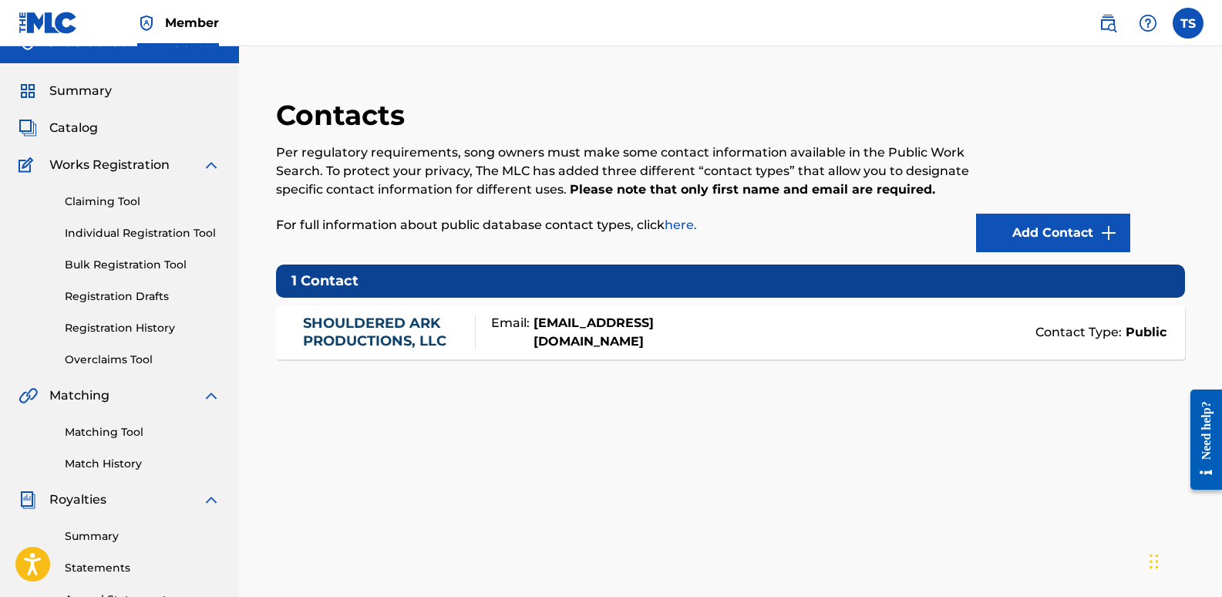
scroll to position [26, 0]
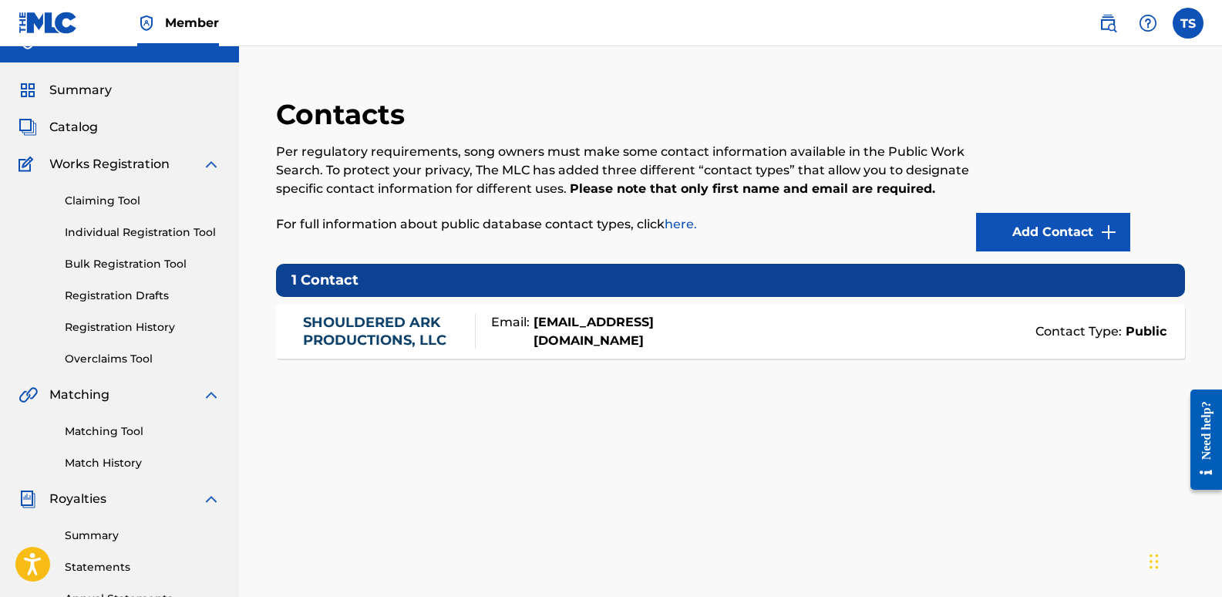
click at [68, 125] on span "Catalog" at bounding box center [73, 127] width 49 height 18
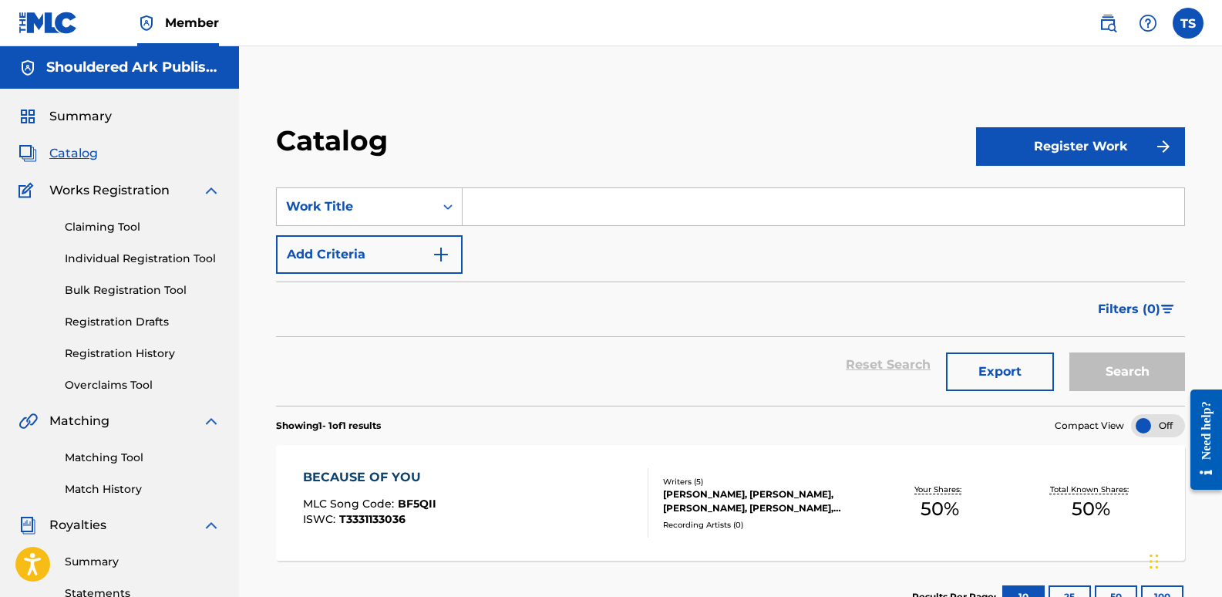
click at [215, 189] on img at bounding box center [211, 190] width 18 height 18
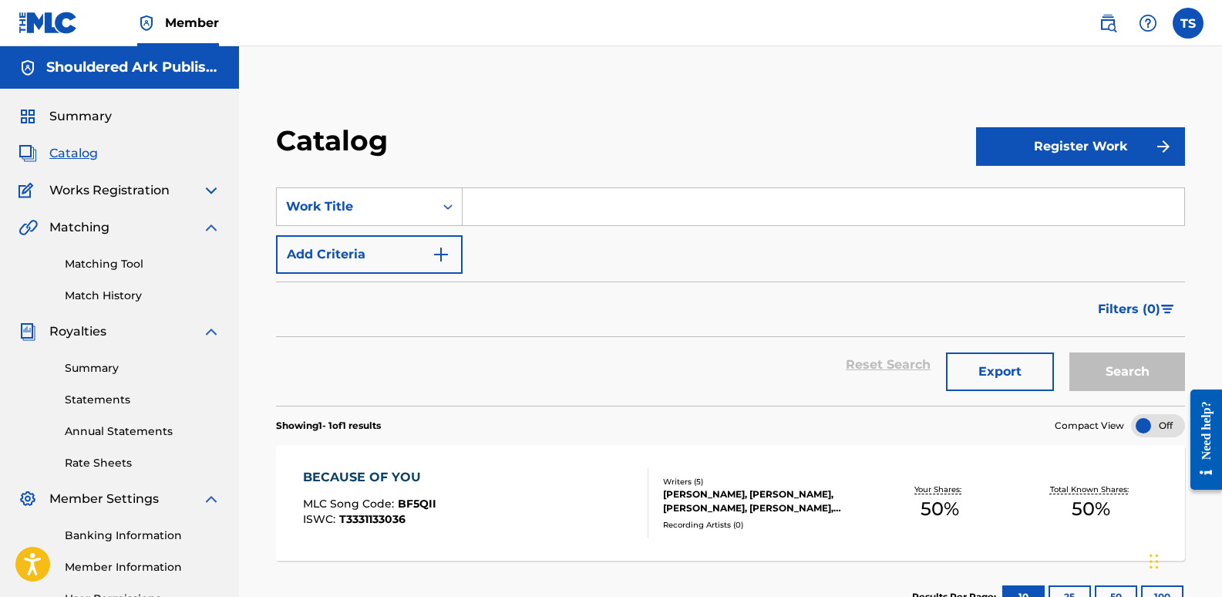
click at [1189, 23] on label at bounding box center [1187, 23] width 31 height 31
click at [1188, 23] on input "TS [PERSON_NAME] [EMAIL_ADDRESS][DOMAIN_NAME] Notification Preferences Profile …" at bounding box center [1188, 23] width 0 height 0
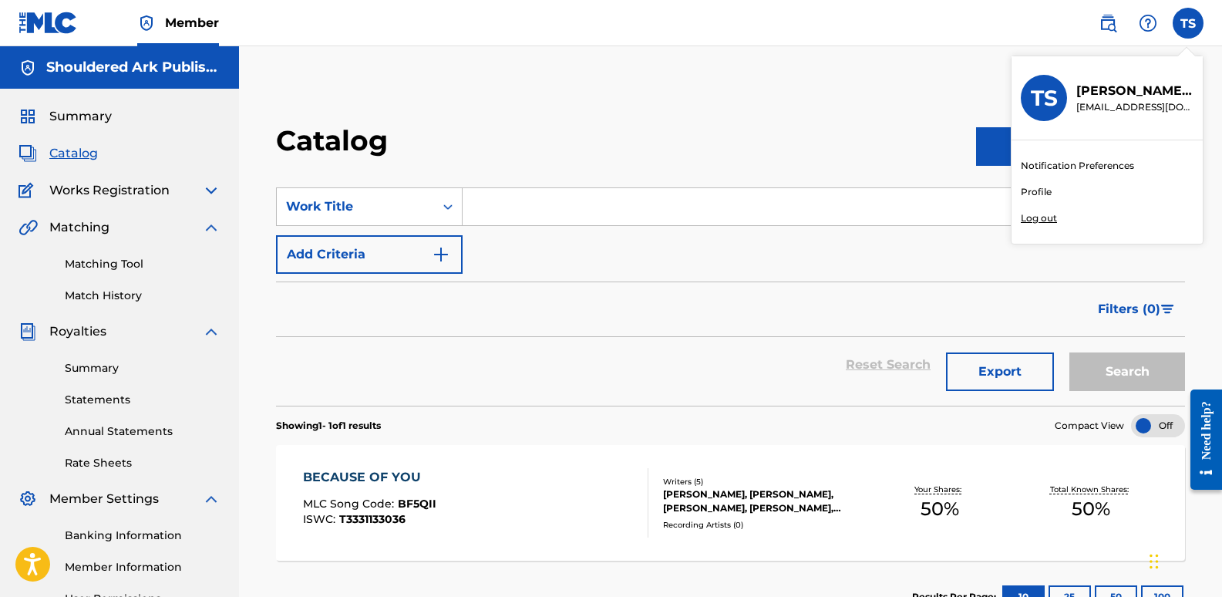
click at [1047, 214] on p "Log out" at bounding box center [1038, 218] width 36 height 14
click at [1188, 23] on input "TS [PERSON_NAME] [EMAIL_ADDRESS][DOMAIN_NAME] Notification Preferences Profile …" at bounding box center [1188, 23] width 0 height 0
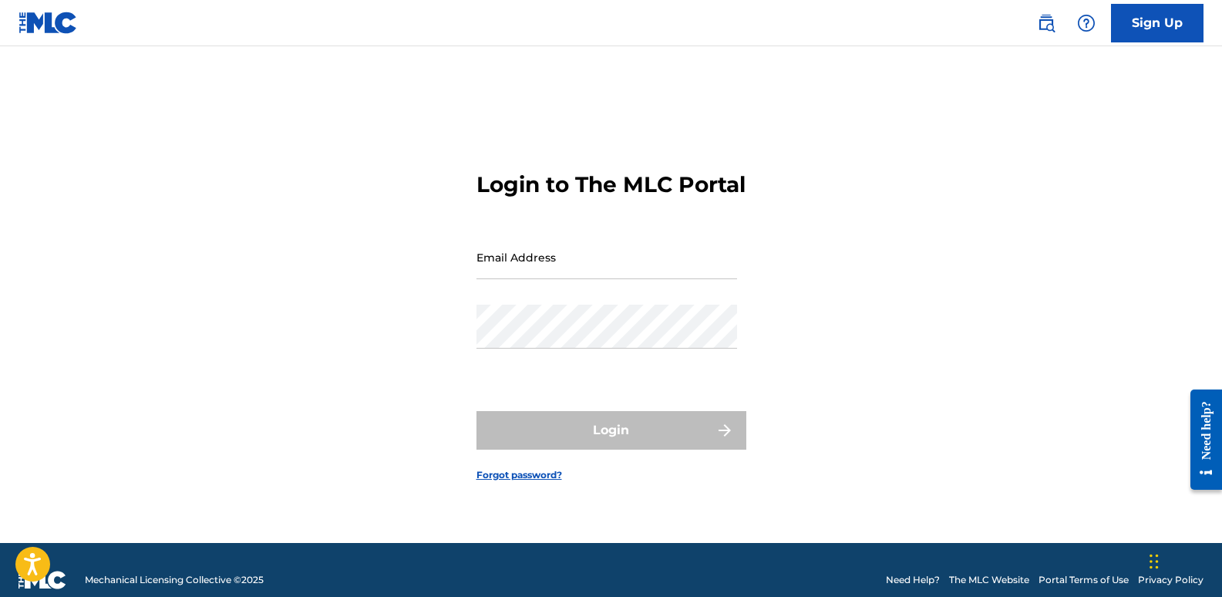
type input "[EMAIL_ADDRESS][DOMAIN_NAME]"
